Goal: Task Accomplishment & Management: Manage account settings

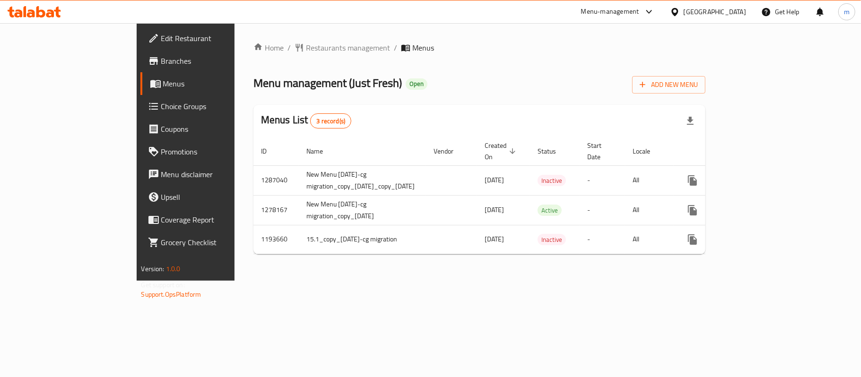
click at [140, 98] on link "Choice Groups" at bounding box center [210, 106] width 140 height 23
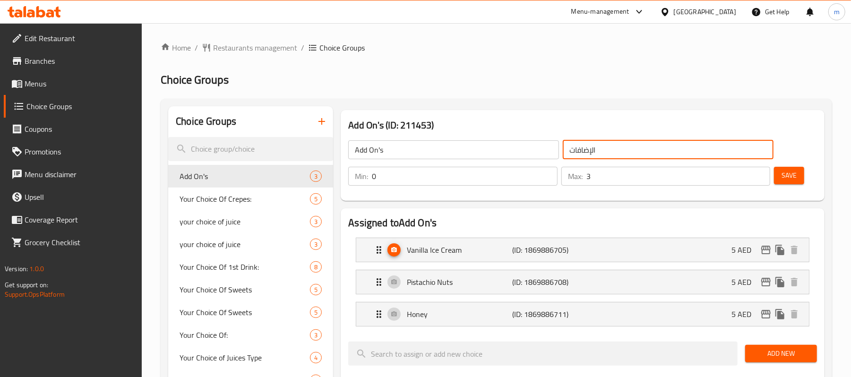
click at [602, 143] on input "الإضافات" at bounding box center [668, 149] width 211 height 19
click at [601, 148] on input "الإضافات" at bounding box center [668, 149] width 211 height 19
paste input "حديث و تعاش"
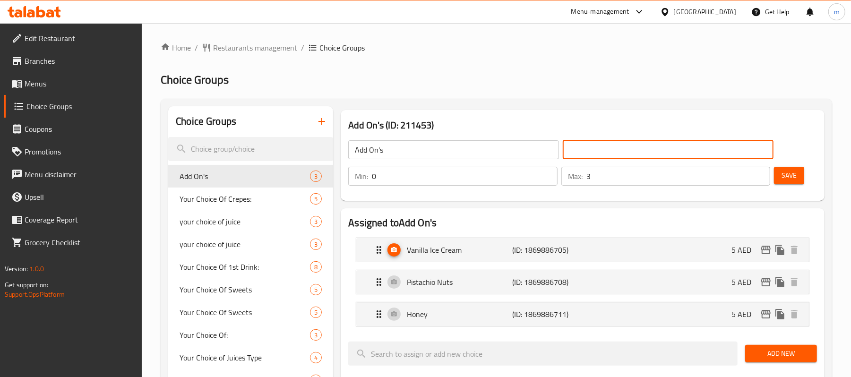
type input "حديث و تعاش"
click at [621, 148] on input "حديث و تعاش" at bounding box center [668, 149] width 211 height 19
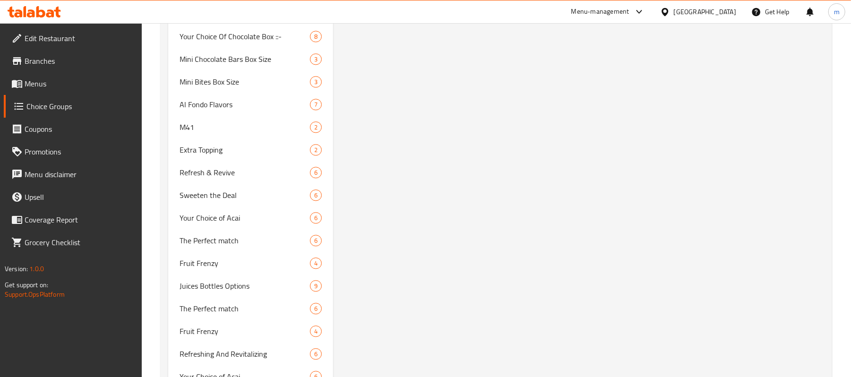
scroll to position [1639, 0]
drag, startPoint x: 199, startPoint y: 173, endPoint x: 223, endPoint y: 166, distance: 25.3
click at [199, 173] on span "Refresh & Revive" at bounding box center [231, 171] width 102 height 11
type input "Refresh & Revive"
type input "تحديث و تعاش"
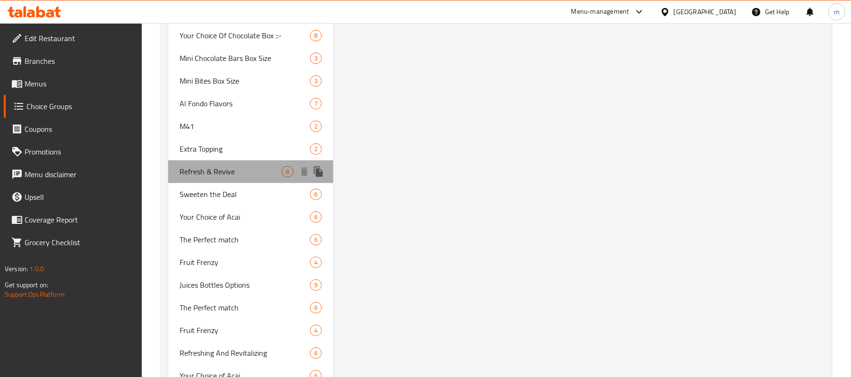
type input "6"
click at [223, 166] on span "Refresh & Revive" at bounding box center [231, 171] width 102 height 11
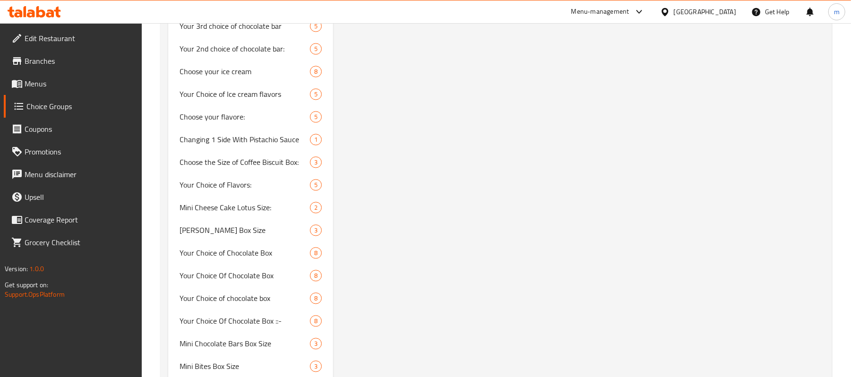
scroll to position [1513, 0]
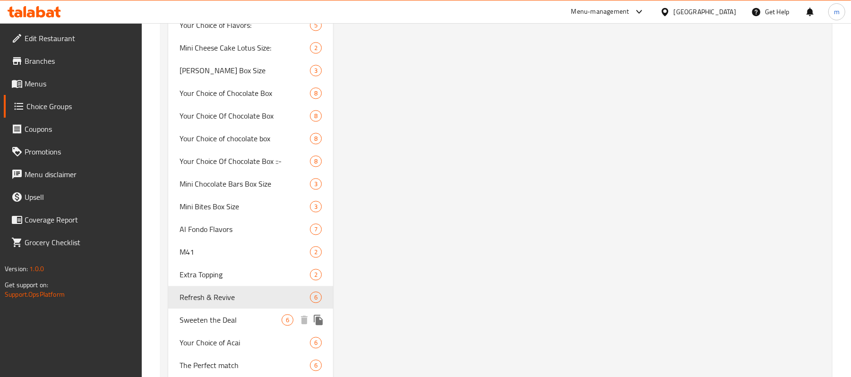
click at [201, 319] on span "Sweeten the Deal" at bounding box center [231, 319] width 102 height 11
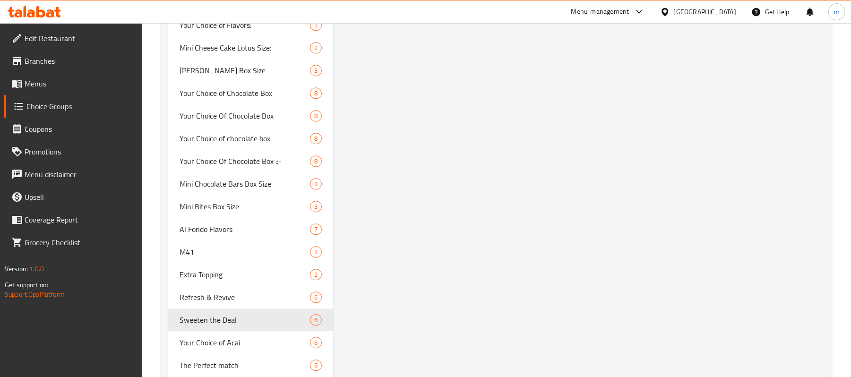
type input "Sweeten the Deal"
type input "تحلية صفقة"
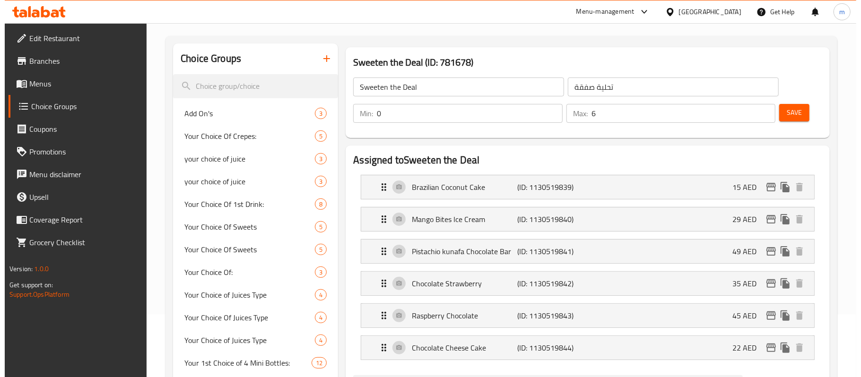
scroll to position [0, 0]
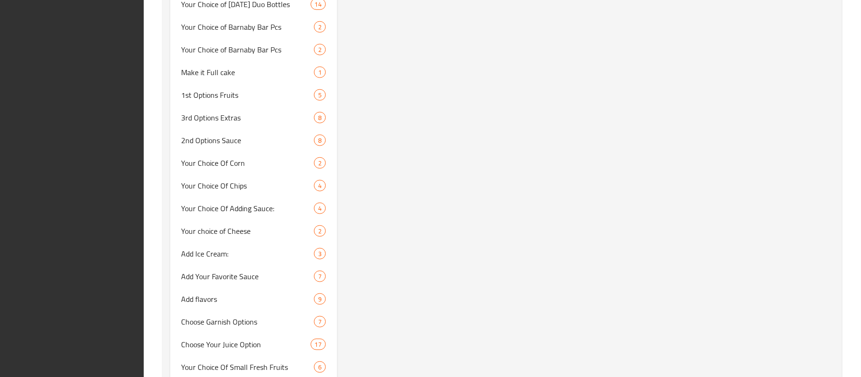
click at [503, 112] on div "Sweeten the Deal (ID: 781678) Sweeten the Deal ​ تحلية صفقة ​ Min: 0 ​ Max: 6 ​…" at bounding box center [587, 11] width 501 height 6008
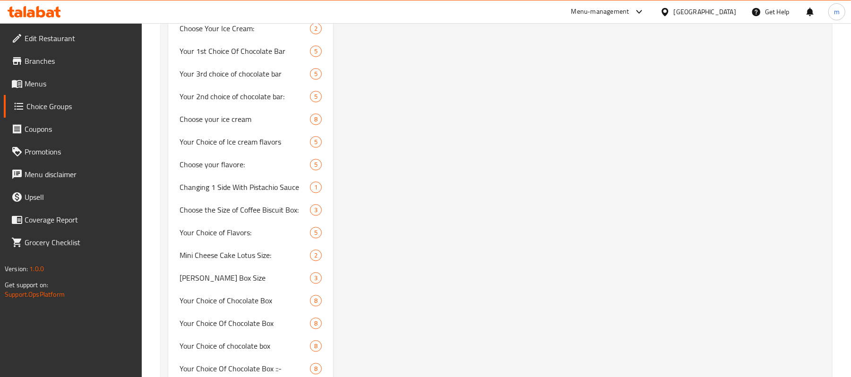
scroll to position [1301, 0]
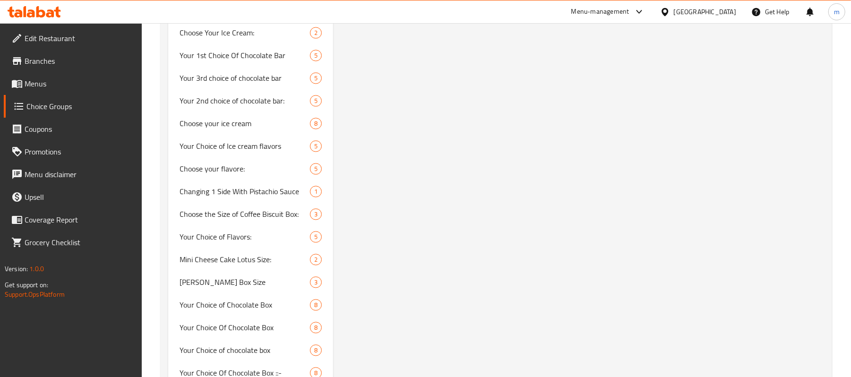
click at [61, 57] on span "Branches" at bounding box center [80, 60] width 110 height 11
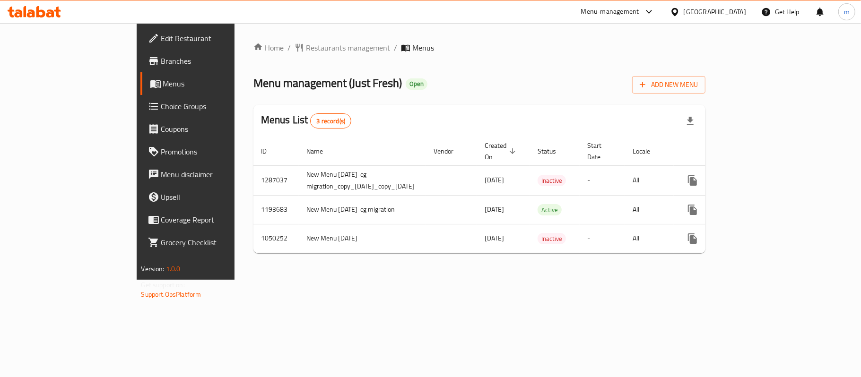
click at [161, 107] on span "Choice Groups" at bounding box center [217, 106] width 112 height 11
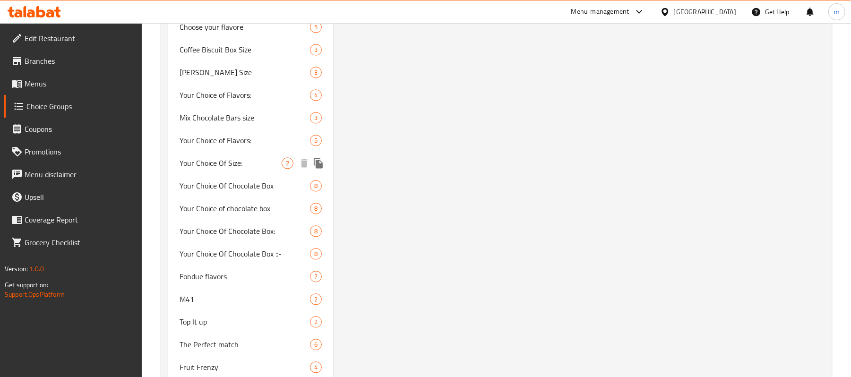
scroll to position [1387, 0]
click at [203, 294] on span "M41" at bounding box center [231, 298] width 102 height 11
type input "M41"
type input "1"
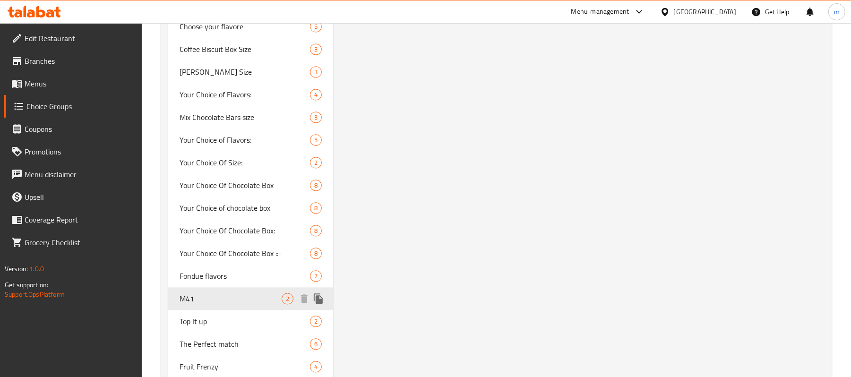
type input "1"
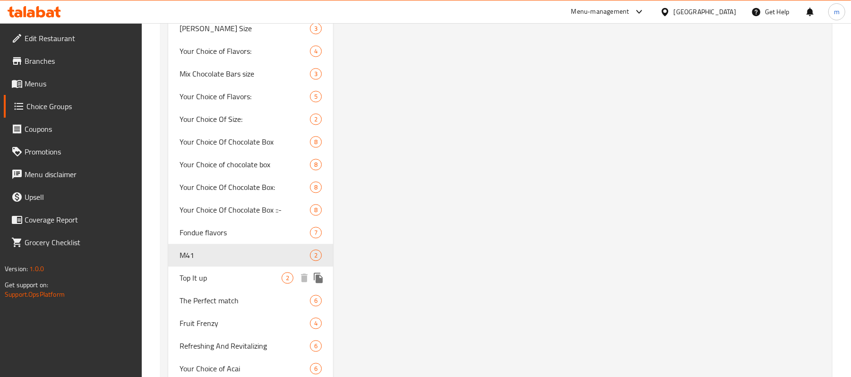
scroll to position [1450, 0]
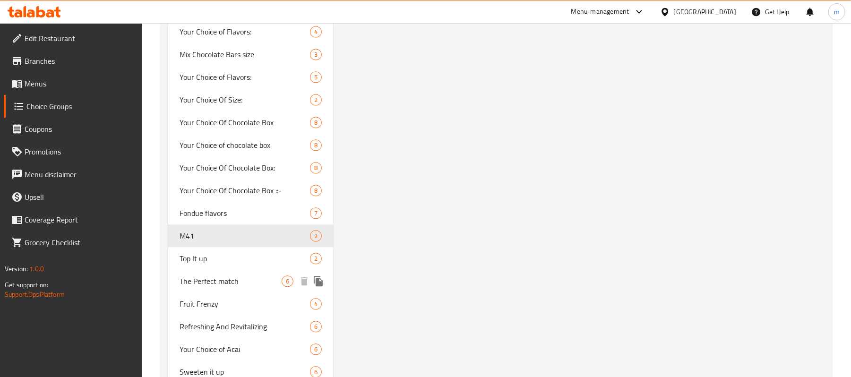
click at [216, 276] on span "The Perfect match" at bounding box center [231, 281] width 102 height 11
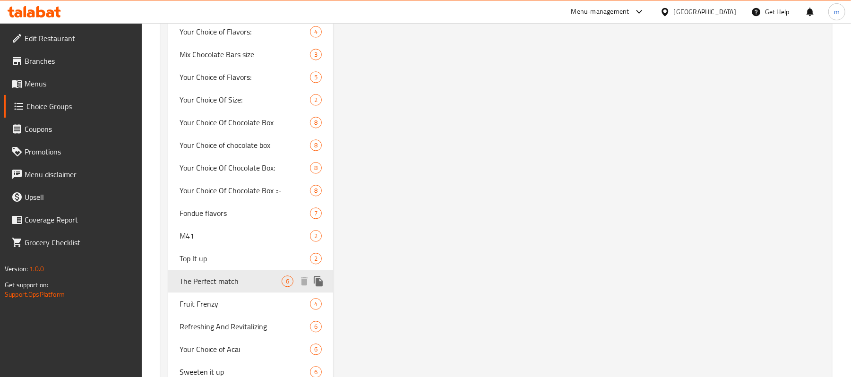
type input "The Perfect match"
type input "تطابق مثالي"
type input "0"
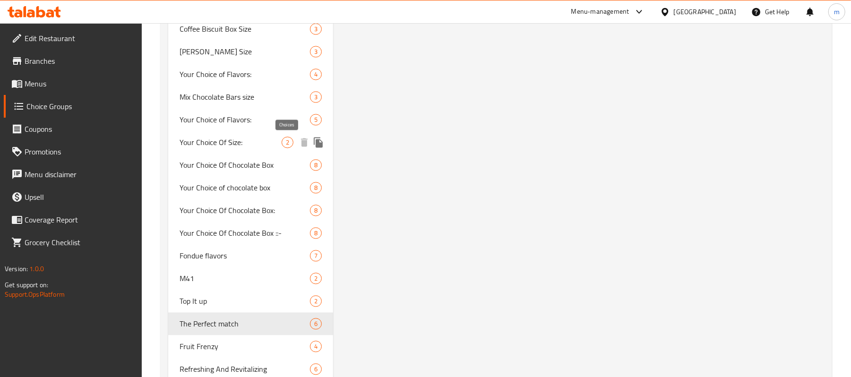
scroll to position [1513, 0]
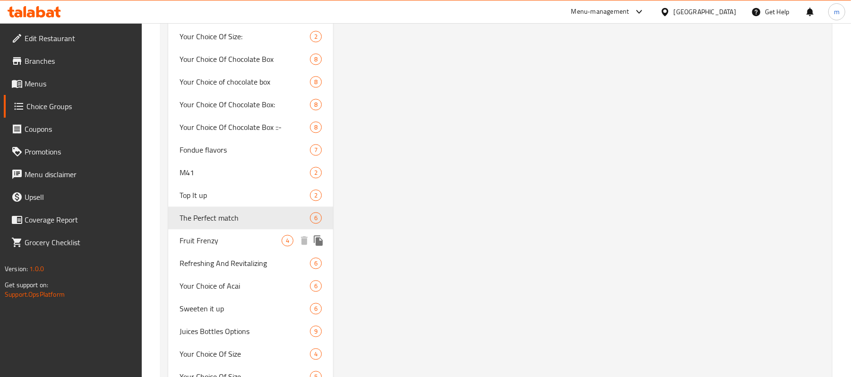
click at [222, 236] on span "Fruit Frenzy" at bounding box center [231, 240] width 102 height 11
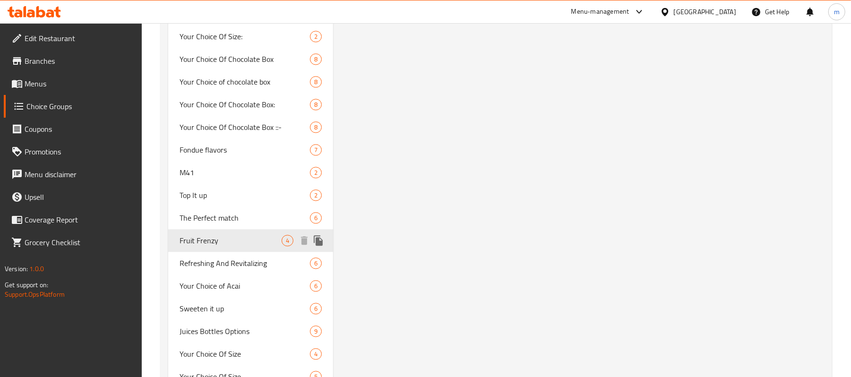
type input "Fruit Frenzy"
type input "فرنزي الفواكة"
type input "4"
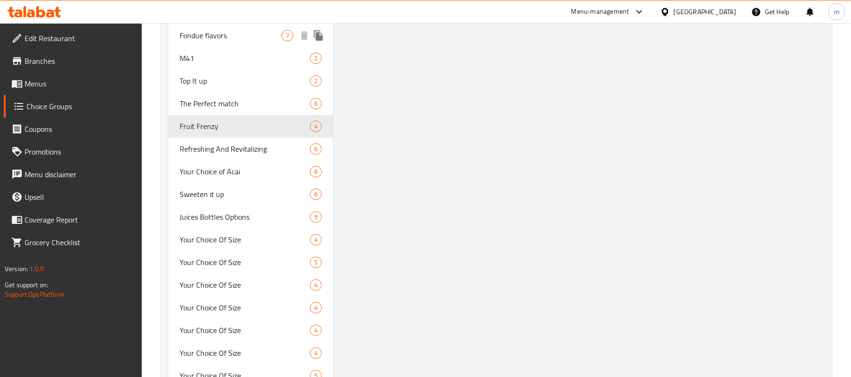
scroll to position [1639, 0]
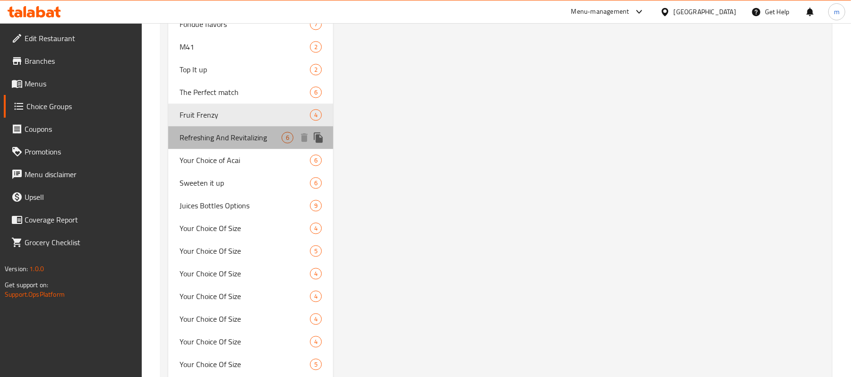
click at [212, 136] on span "Refreshing And Revitalizing" at bounding box center [231, 137] width 102 height 11
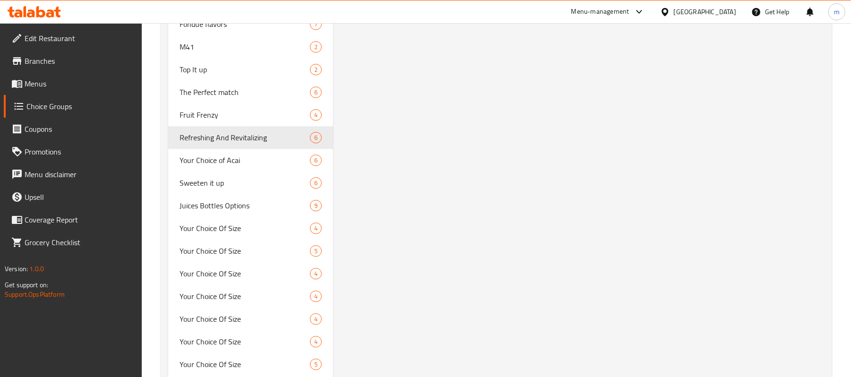
type input "Refreshing And Revitalizing"
type input "منعش وإحياء"
type input "6"
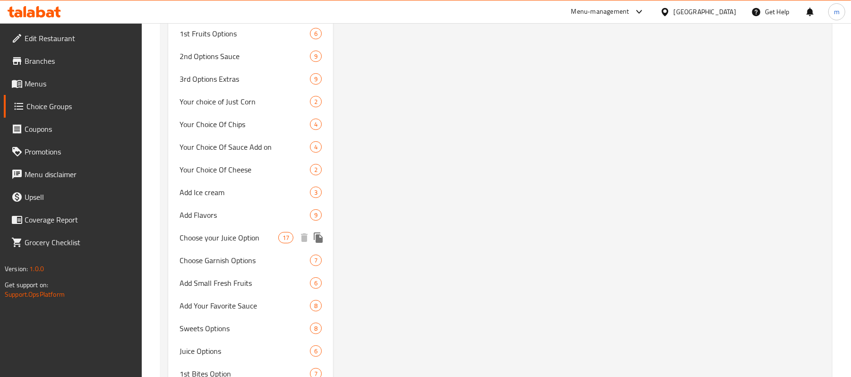
scroll to position [2395, 0]
